Goal: Task Accomplishment & Management: Manage account settings

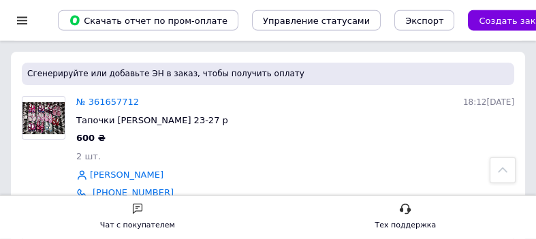
scroll to position [261, 0]
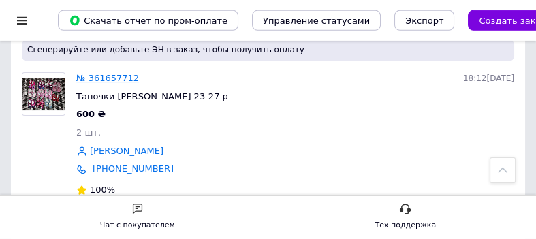
click at [94, 73] on link "№ 361657712" at bounding box center [107, 78] width 63 height 10
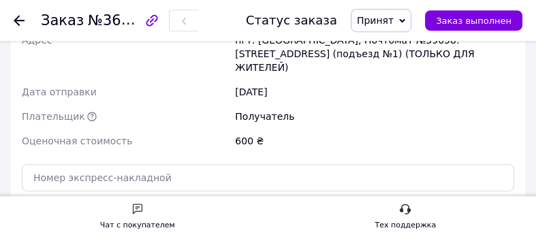
scroll to position [1328, 0]
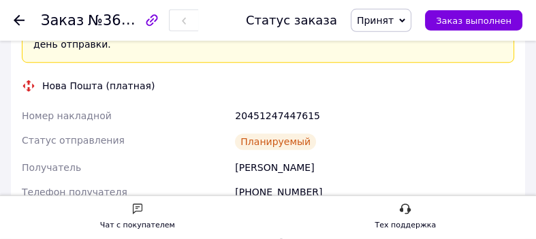
scroll to position [1181, 0]
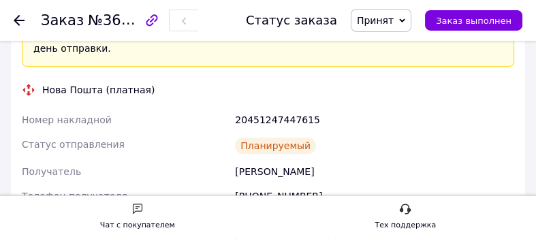
click at [385, 17] on span "Принят" at bounding box center [375, 20] width 37 height 11
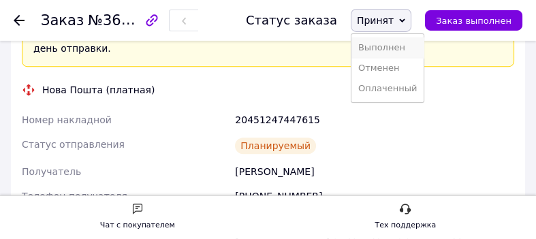
click at [392, 53] on li "Выполнен" at bounding box center [387, 47] width 72 height 20
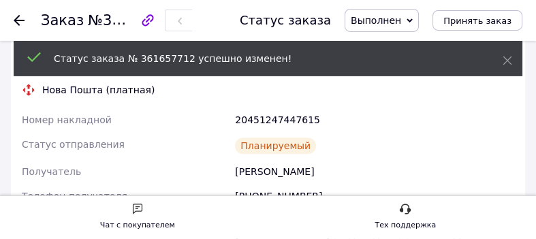
scroll to position [1286, 0]
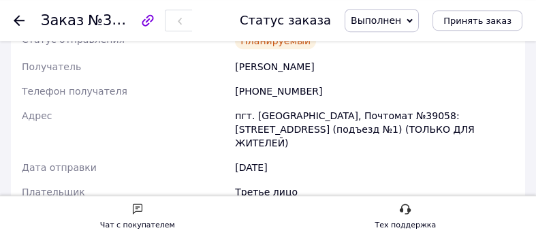
click at [15, 18] on icon at bounding box center [19, 20] width 11 height 11
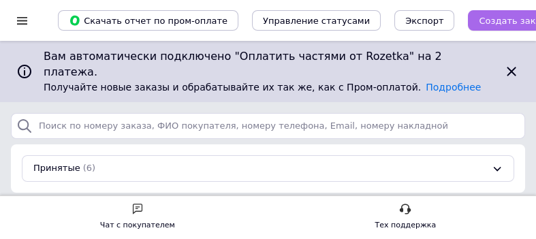
click at [479, 18] on span "Создать заказ" at bounding box center [512, 21] width 67 height 10
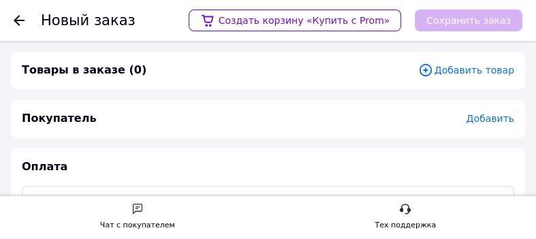
click at [452, 70] on span "Добавить товар" at bounding box center [466, 70] width 96 height 15
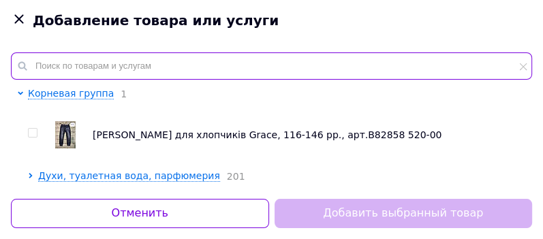
click at [264, 63] on input "text" at bounding box center [271, 65] width 521 height 27
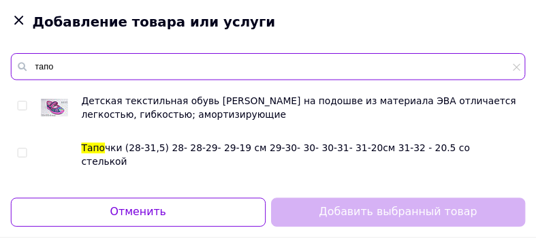
scroll to position [57, 0]
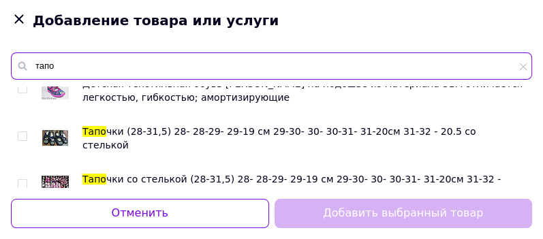
type input "тапо"
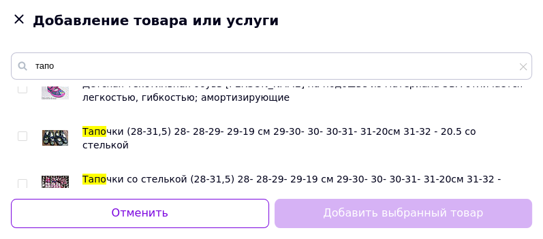
click at [21, 136] on input "checkbox" at bounding box center [22, 136] width 9 height 9
checkbox input "true"
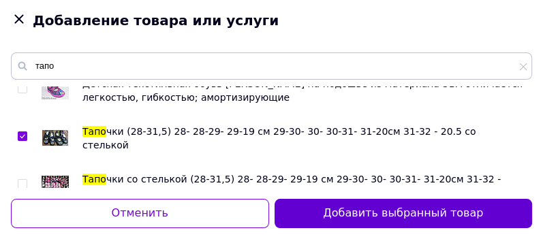
click at [279, 215] on button "Добавить выбранный товар" at bounding box center [403, 213] width 258 height 29
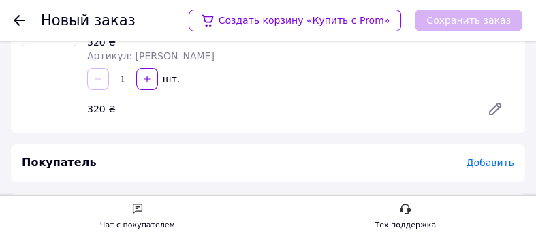
scroll to position [107, 0]
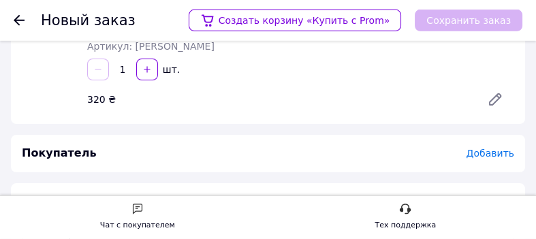
click at [492, 148] on span "Добавить" at bounding box center [491, 153] width 48 height 11
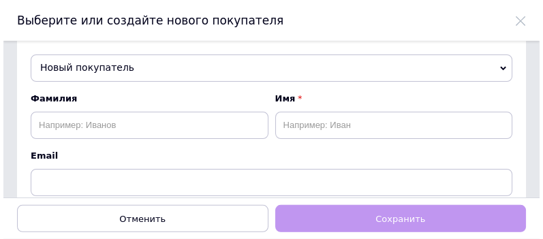
scroll to position [0, 0]
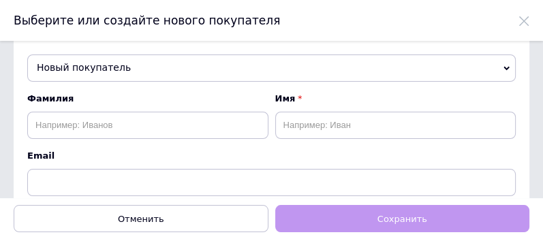
click at [256, 72] on span "Новый покупатель" at bounding box center [271, 67] width 488 height 27
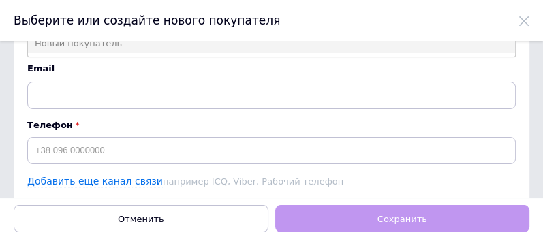
scroll to position [89, 0]
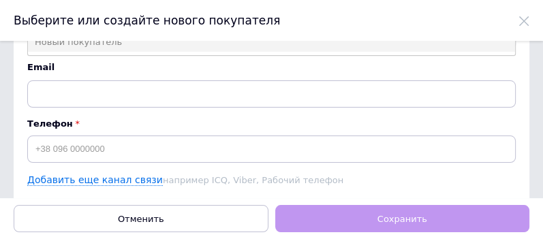
type input "0508201"
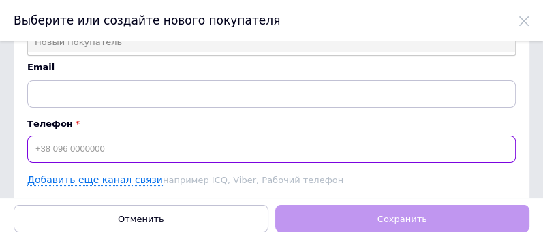
click at [80, 140] on input at bounding box center [271, 149] width 488 height 27
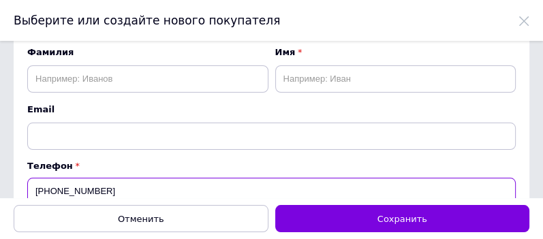
scroll to position [44, 0]
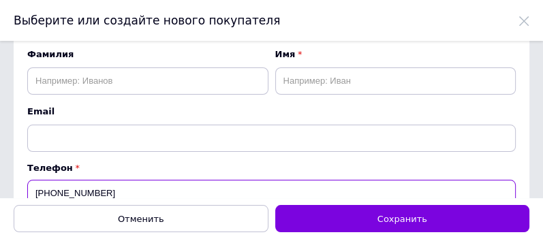
type input "[PHONE_NUMBER]"
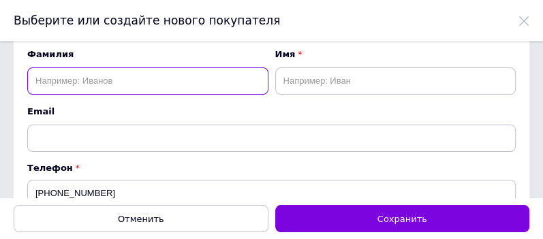
click at [116, 83] on input "text" at bounding box center [147, 80] width 241 height 27
type input "михней"
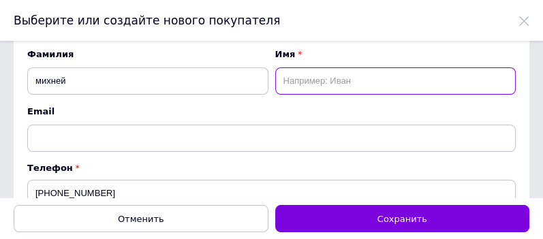
click at [298, 90] on input "text" at bounding box center [395, 80] width 241 height 27
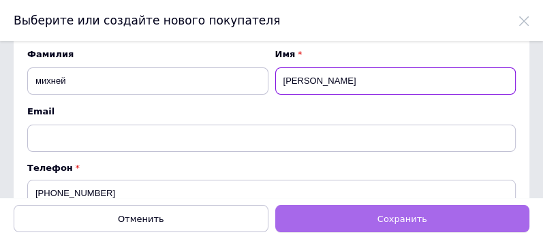
type input "[PERSON_NAME]"
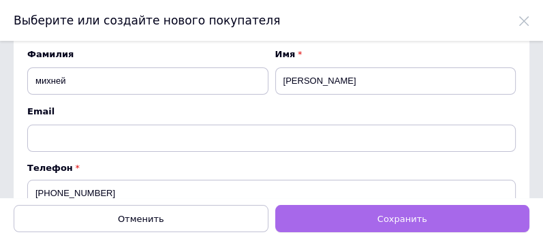
click at [349, 221] on button "Сохранить" at bounding box center [402, 218] width 255 height 27
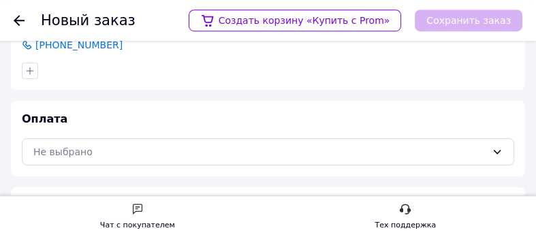
scroll to position [295, 0]
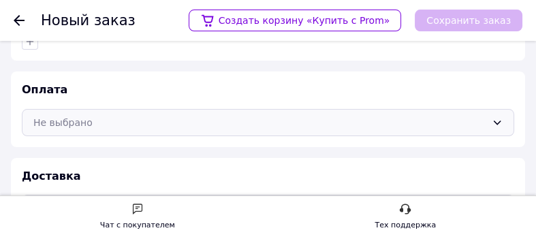
click at [427, 115] on div "Не выбрано" at bounding box center [259, 122] width 453 height 15
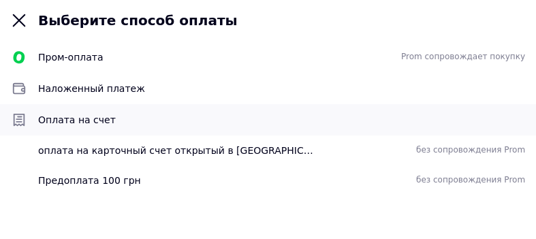
click at [225, 123] on span "Оплата на счет" at bounding box center [281, 120] width 487 height 14
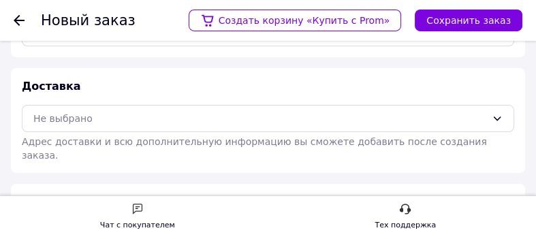
scroll to position [389, 0]
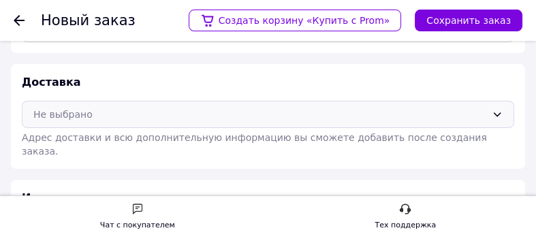
click at [291, 107] on div "Не выбрано" at bounding box center [259, 114] width 453 height 15
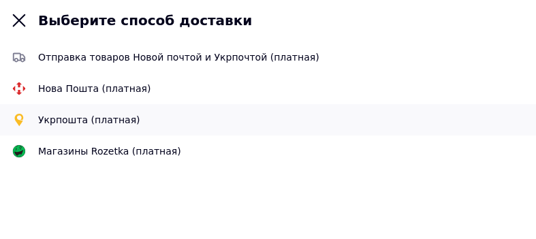
click at [132, 122] on span "Укрпошта (платная)" at bounding box center [281, 120] width 487 height 14
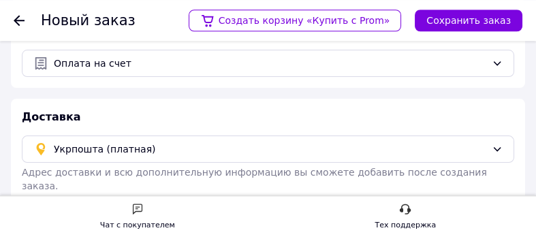
scroll to position [352, 0]
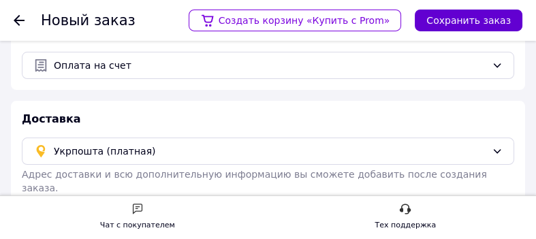
click at [481, 19] on button "Сохранить заказ" at bounding box center [469, 21] width 108 height 22
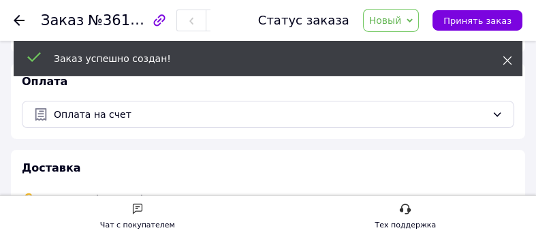
scroll to position [377, 0]
click at [506, 61] on icon at bounding box center [508, 61] width 10 height 10
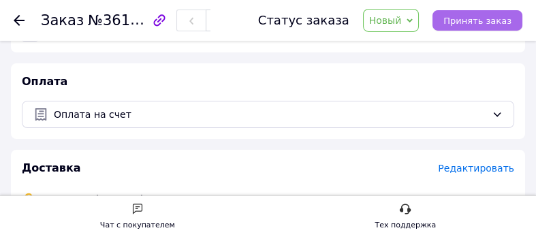
click at [501, 20] on span "Принять заказ" at bounding box center [477, 21] width 68 height 10
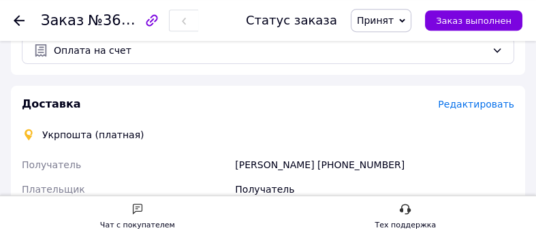
scroll to position [435, 0]
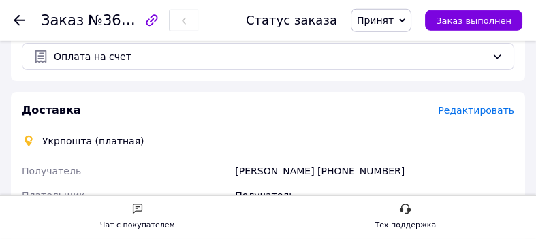
click at [492, 105] on span "Редактировать" at bounding box center [476, 110] width 76 height 11
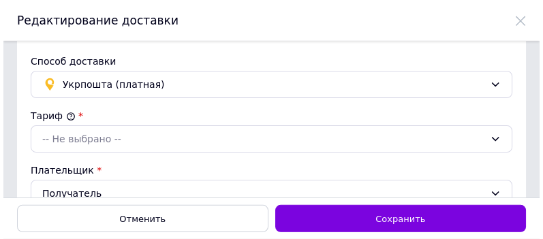
scroll to position [0, 0]
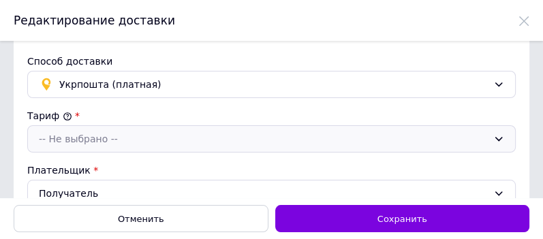
click at [457, 140] on div "-- Не выбрано --" at bounding box center [263, 138] width 449 height 15
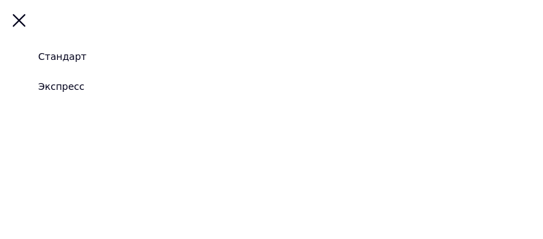
click at [69, 61] on div "Стандарт" at bounding box center [62, 57] width 48 height 14
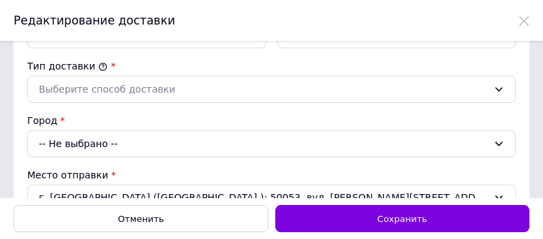
scroll to position [277, 0]
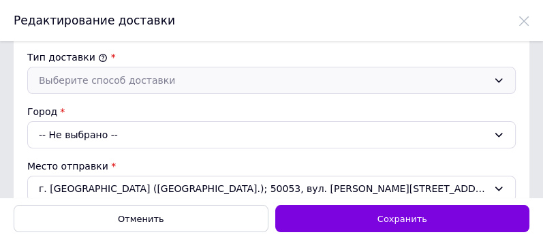
click at [317, 82] on div "Выберите способ доставки" at bounding box center [263, 80] width 449 height 15
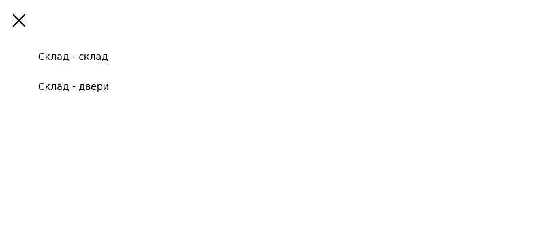
click at [82, 56] on div "Склад - склад" at bounding box center [73, 57] width 70 height 14
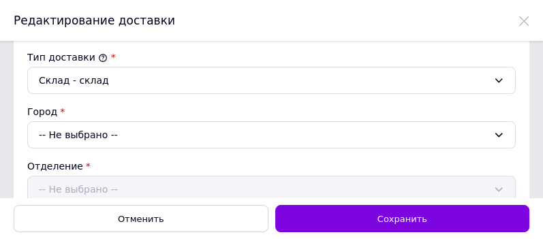
click at [238, 132] on div "-- Не выбрано --" at bounding box center [271, 134] width 488 height 27
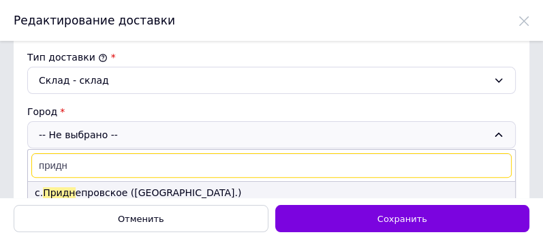
type input "придн"
click at [108, 187] on li "с. [GEOGRAPHIC_DATA] епровское ([GEOGRAPHIC_DATA].)" at bounding box center [271, 193] width 487 height 22
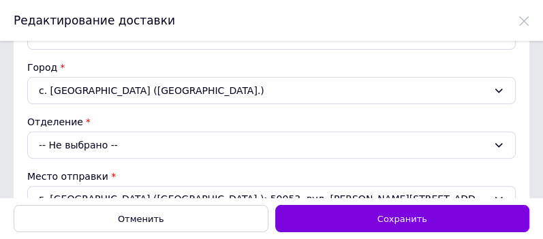
scroll to position [339, 0]
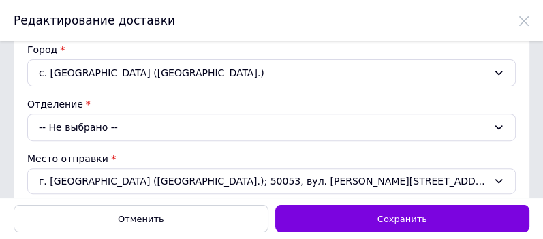
click at [146, 125] on div "-- Не выбрано --" at bounding box center [271, 127] width 488 height 27
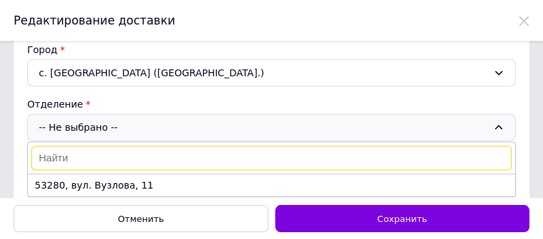
click at [317, 67] on div "с. [GEOGRAPHIC_DATA] ([GEOGRAPHIC_DATA].)" at bounding box center [271, 72] width 488 height 27
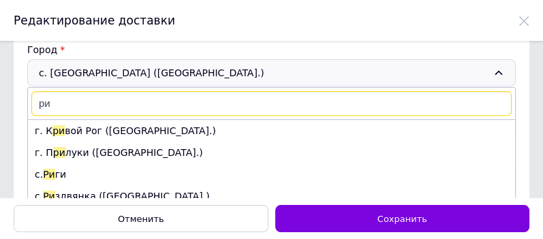
scroll to position [7301, 0]
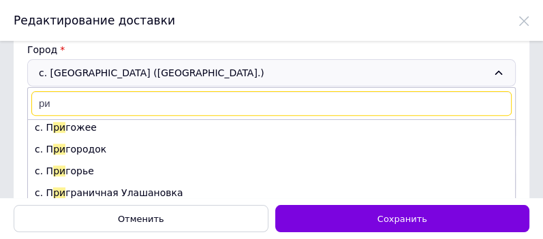
type input "ри"
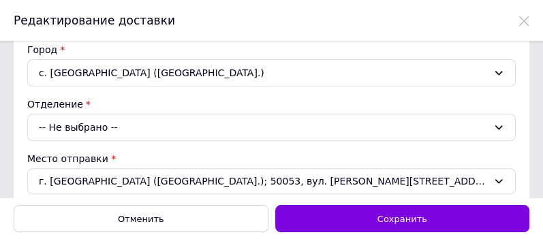
click at [109, 121] on div "-- Не выбрано --" at bounding box center [271, 127] width 488 height 27
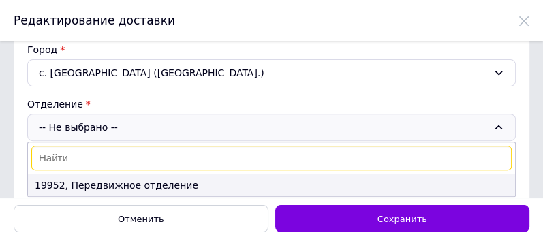
click at [82, 178] on li "19952, Передвижное отделение" at bounding box center [271, 185] width 487 height 22
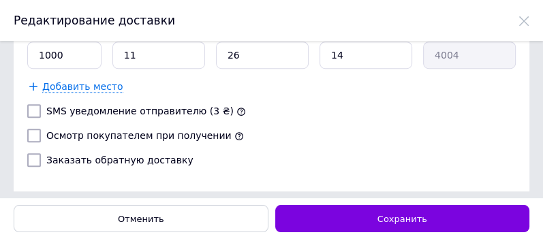
scroll to position [574, 0]
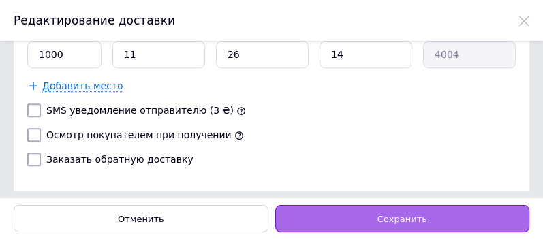
click at [440, 215] on div "Сохранить" at bounding box center [402, 218] width 255 height 27
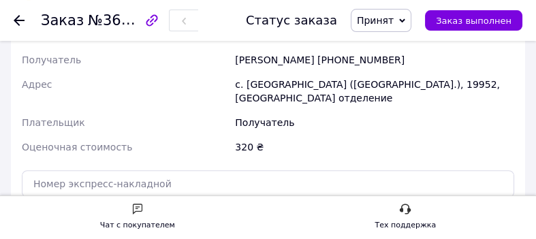
scroll to position [849, 0]
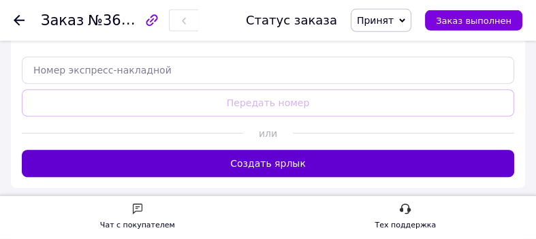
click at [449, 150] on button "Создать ярлык" at bounding box center [268, 163] width 492 height 27
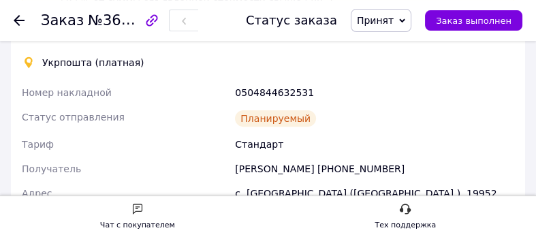
scroll to position [674, 0]
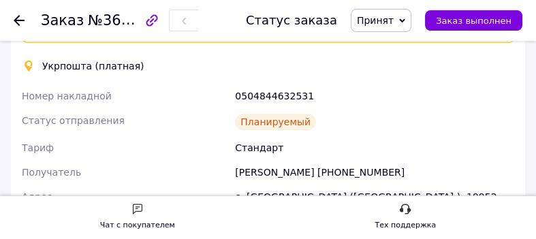
click at [389, 18] on span "Принят" at bounding box center [375, 20] width 37 height 11
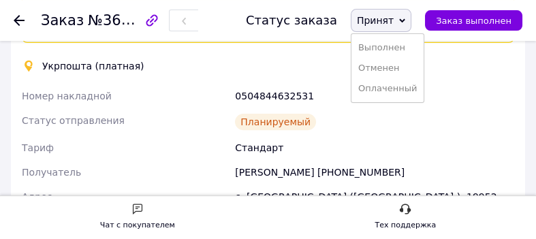
click at [389, 18] on span "Принят" at bounding box center [375, 20] width 37 height 11
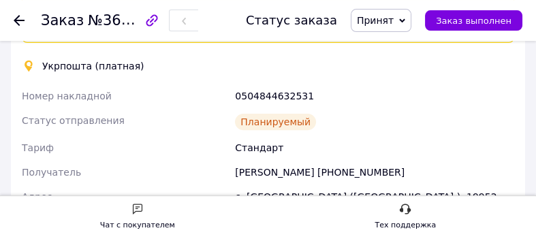
click at [389, 18] on span "Принят" at bounding box center [375, 20] width 37 height 11
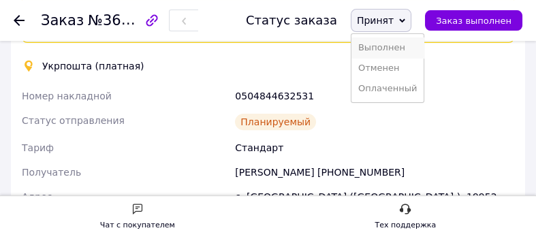
click at [390, 46] on li "Выполнен" at bounding box center [387, 47] width 72 height 20
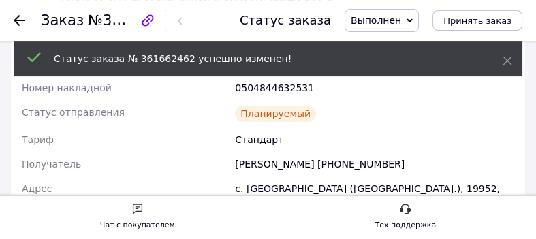
scroll to position [666, 0]
